Goal: Task Accomplishment & Management: Manage account settings

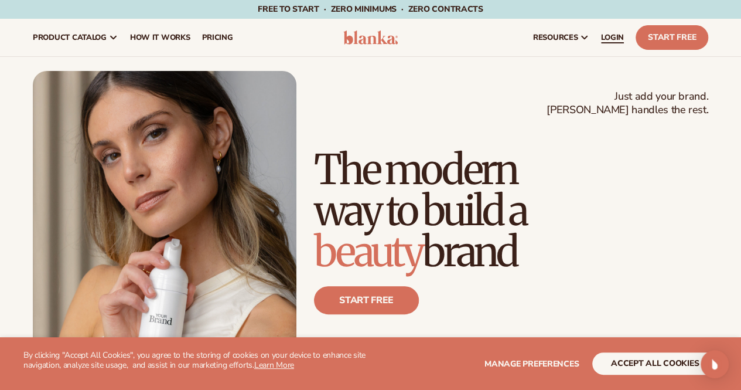
click at [616, 38] on span "LOGIN" at bounding box center [612, 37] width 23 height 9
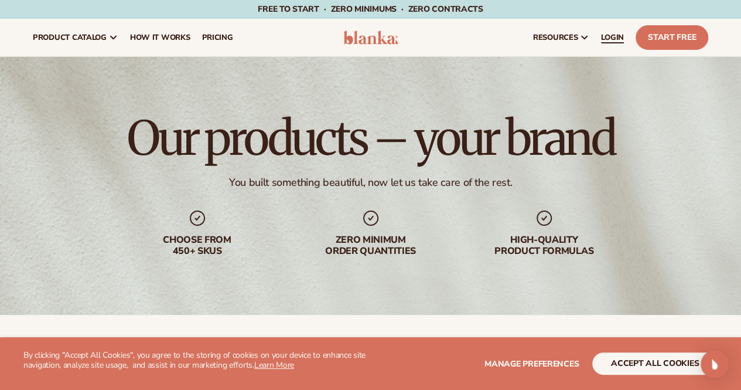
click at [619, 35] on span "LOGIN" at bounding box center [612, 37] width 23 height 9
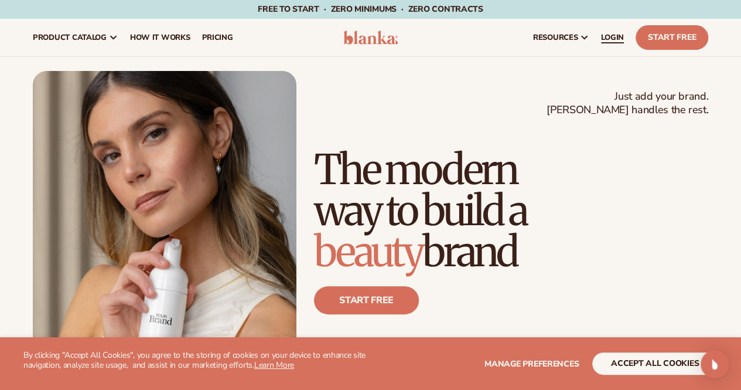
click at [609, 43] on link "LOGIN" at bounding box center [612, 37] width 35 height 37
